Goal: Task Accomplishment & Management: Complete application form

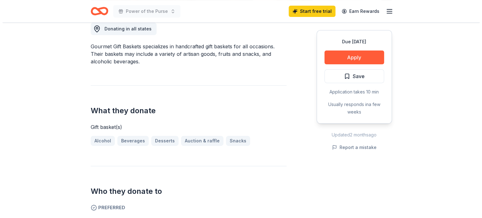
scroll to position [171, 0]
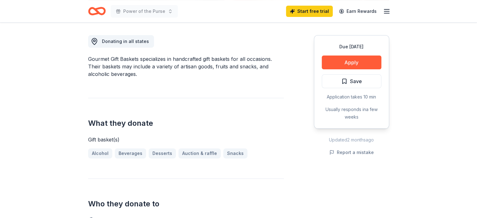
click at [350, 55] on div "Due [DATE] Apply Save Application takes 10 min Usually responds in a few weeks" at bounding box center [351, 81] width 75 height 93
click at [339, 62] on button "Apply" at bounding box center [352, 63] width 60 height 14
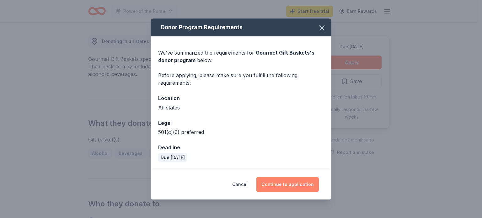
click at [285, 187] on button "Continue to application" at bounding box center [287, 184] width 62 height 15
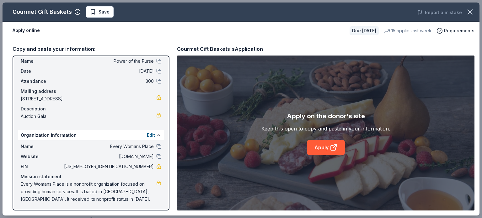
scroll to position [0, 0]
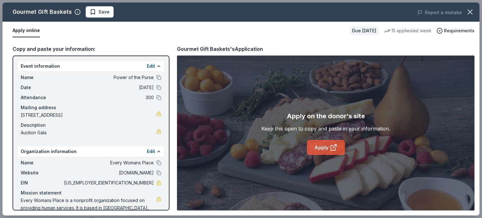
click at [336, 147] on icon at bounding box center [334, 148] width 8 height 8
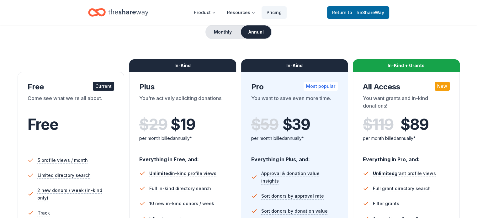
scroll to position [63, 0]
click at [108, 89] on div "Current" at bounding box center [103, 86] width 21 height 9
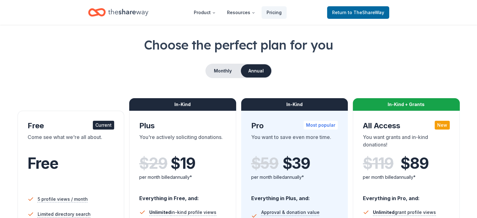
scroll to position [0, 0]
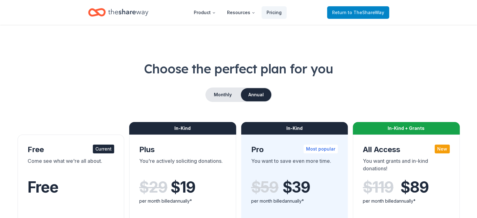
click at [338, 11] on span "Return to TheShareWay" at bounding box center [358, 13] width 52 height 8
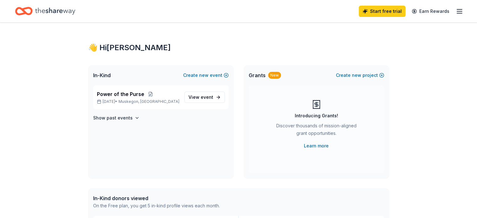
click at [448, 15] on div "Start free trial Earn Rewards" at bounding box center [411, 11] width 104 height 15
click at [456, 12] on icon "button" at bounding box center [460, 12] width 8 height 8
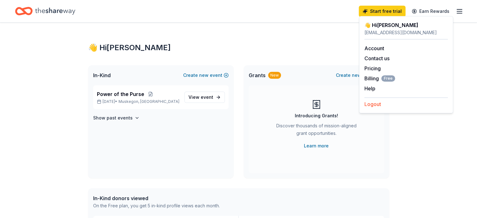
click at [380, 103] on button "Logout" at bounding box center [373, 104] width 17 height 8
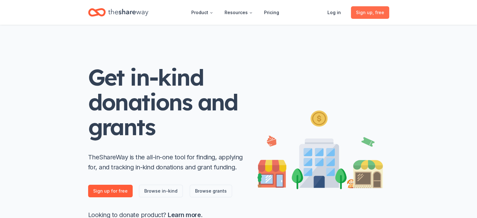
click at [370, 15] on span "Sign up , free" at bounding box center [370, 13] width 28 height 8
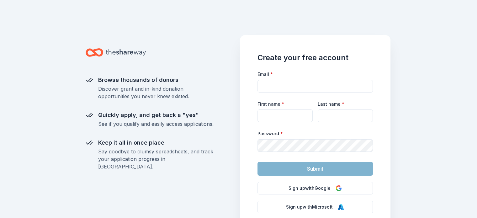
click at [263, 94] on form "Email * First name * Last name * Password * Submit" at bounding box center [315, 122] width 115 height 105
click at [265, 89] on input "Email *" at bounding box center [315, 86] width 115 height 13
type input "[EMAIL_ADDRESS][DOMAIN_NAME]"
type input "[PERSON_NAME]"
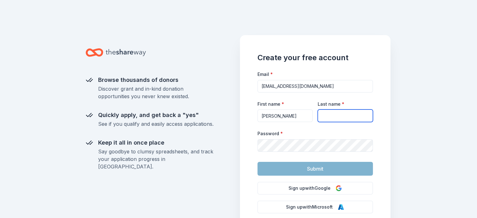
type input "Gage"
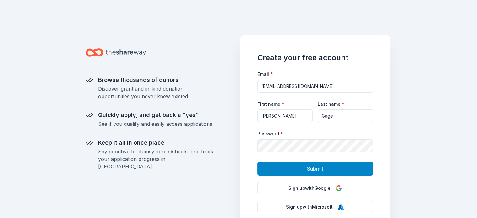
click at [277, 168] on button "Submit" at bounding box center [315, 169] width 115 height 14
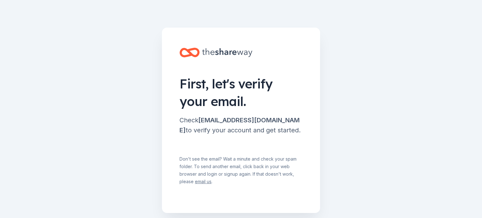
scroll to position [25, 0]
